Goal: Task Accomplishment & Management: Manage account settings

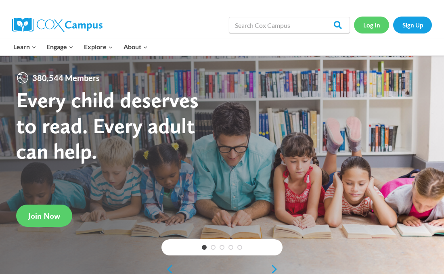
click at [373, 26] on link "Log In" at bounding box center [371, 25] width 35 height 17
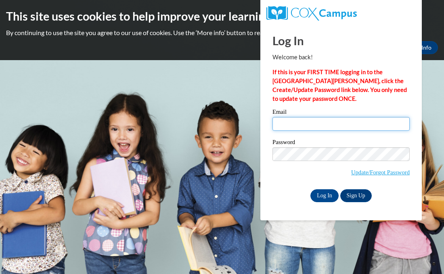
click at [311, 122] on input "Email" at bounding box center [340, 124] width 137 height 14
type input "leahrosemoore25@gmail.com"
